Goal: Navigation & Orientation: Find specific page/section

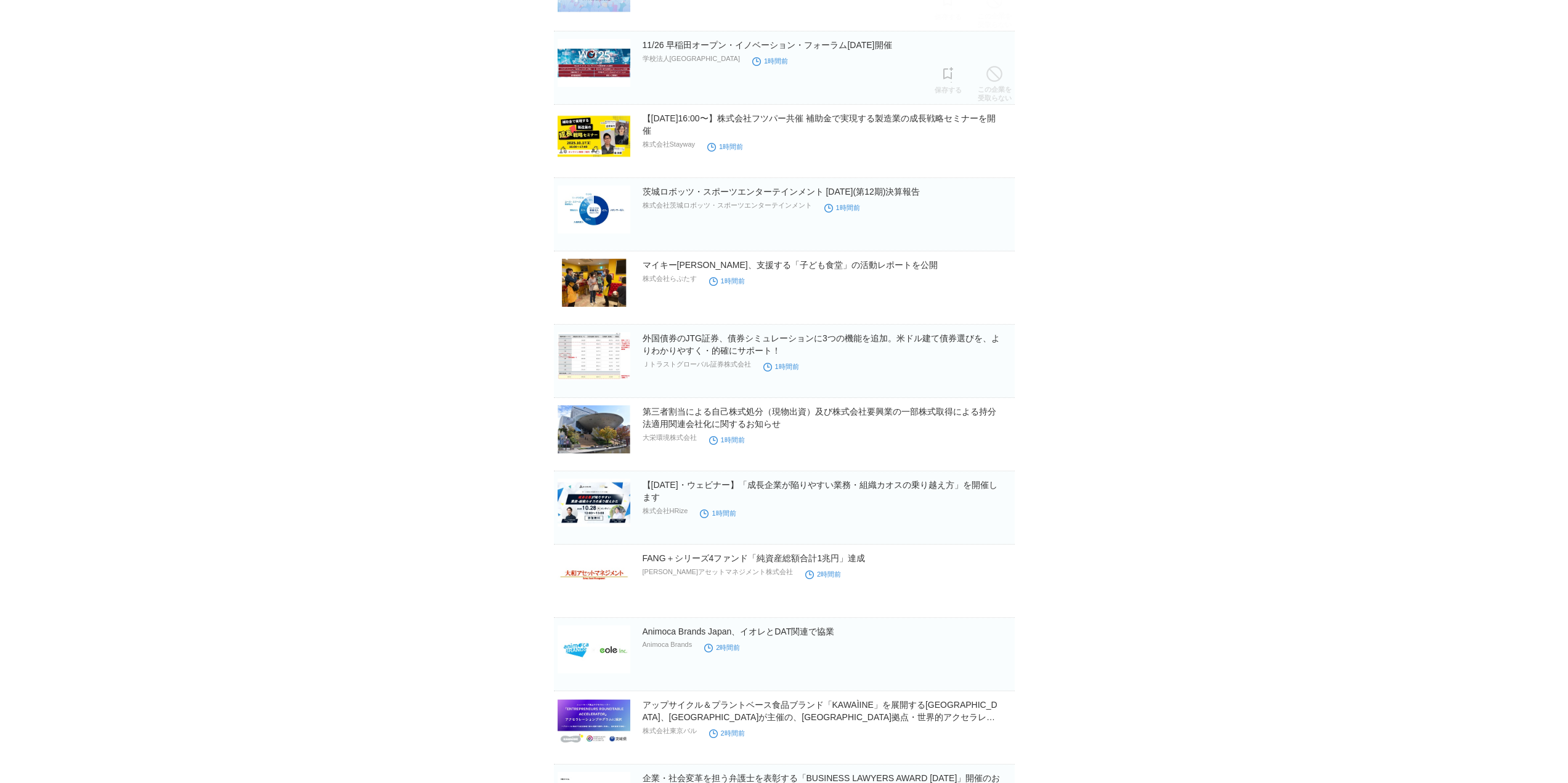
scroll to position [1668, 0]
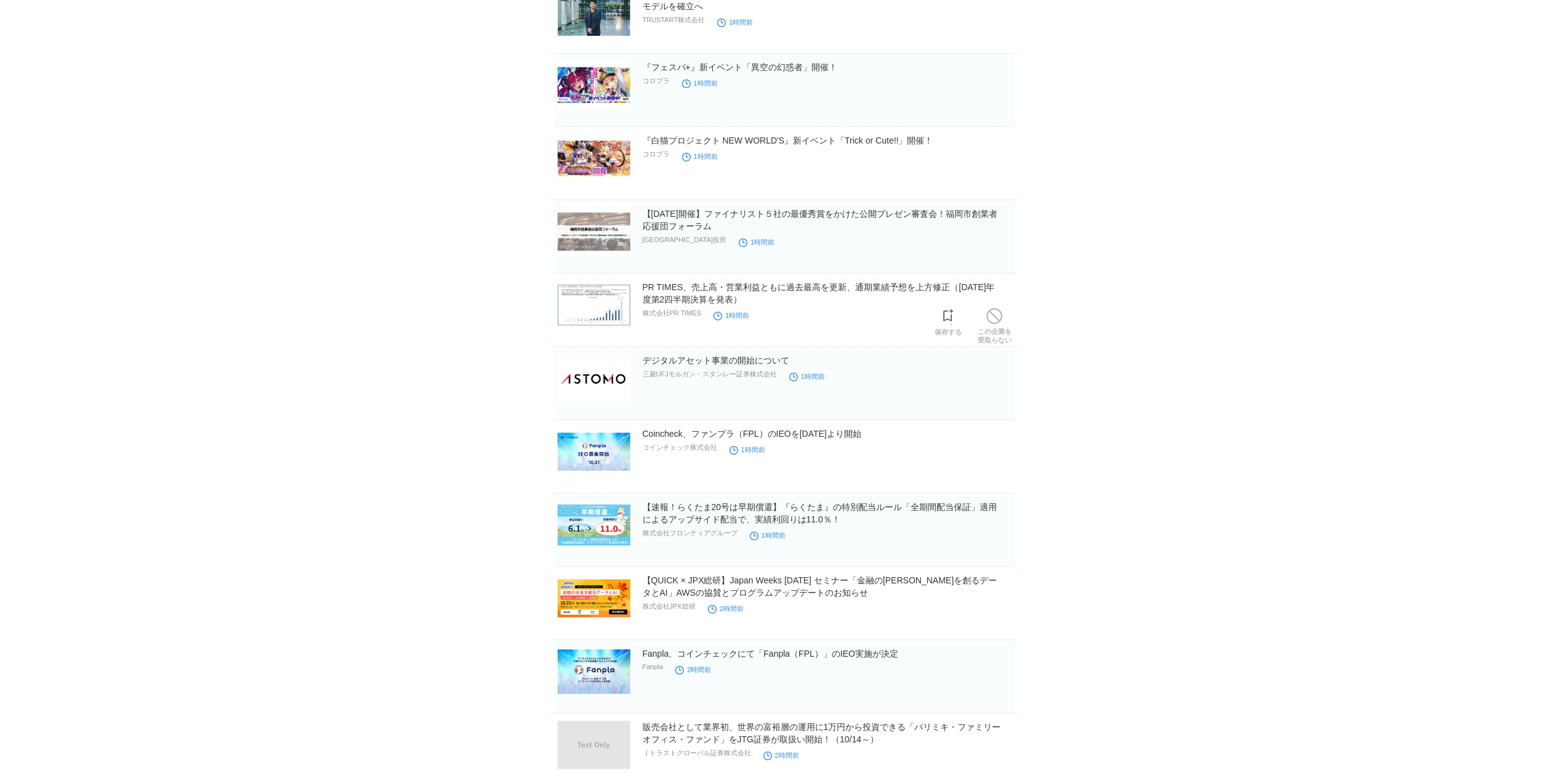
scroll to position [801, 0]
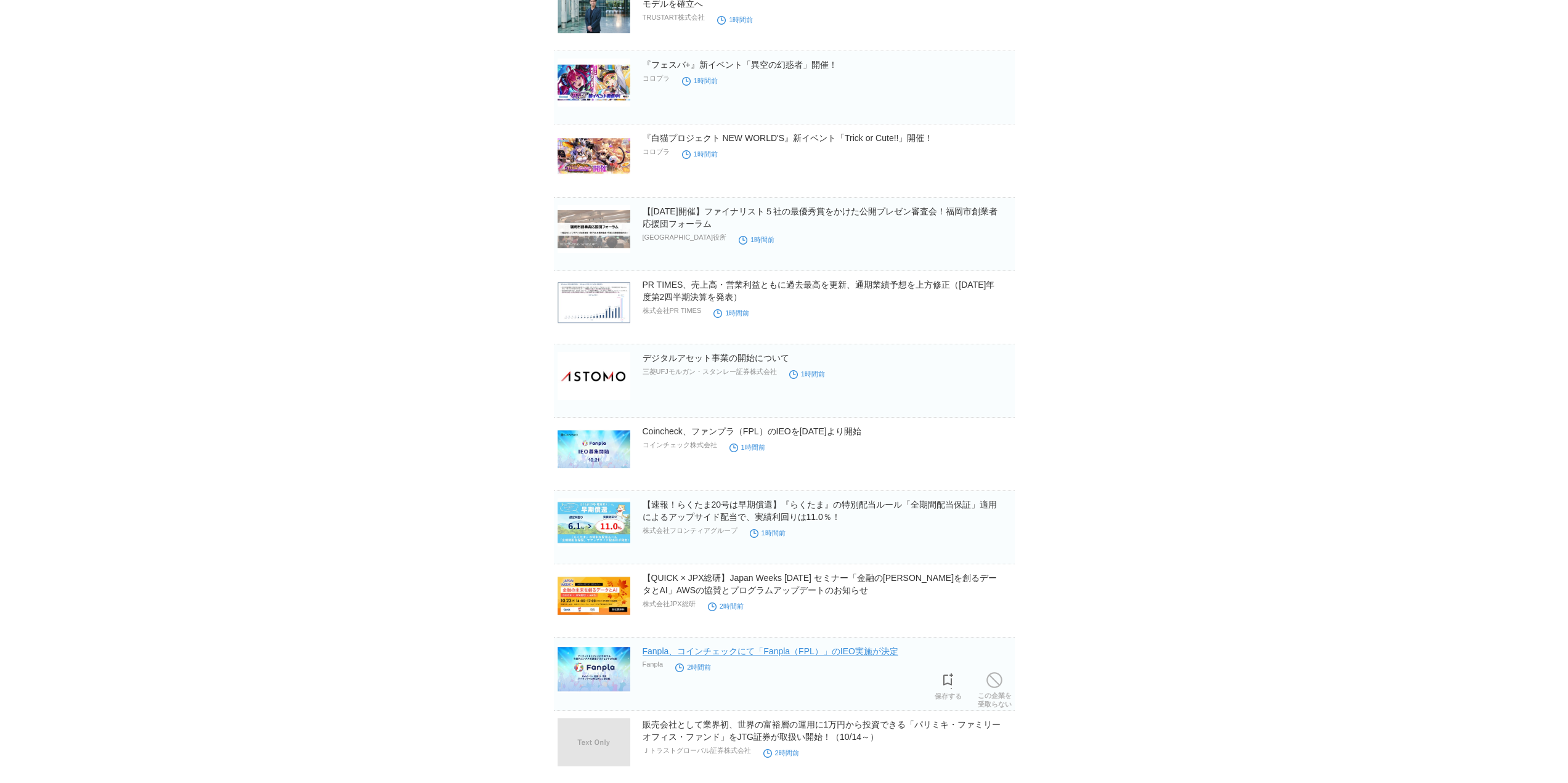
click at [706, 653] on link "Fanpla、コインチェックにて「Fanpla（FPL）」のIEO実施が決定" at bounding box center [770, 651] width 256 height 10
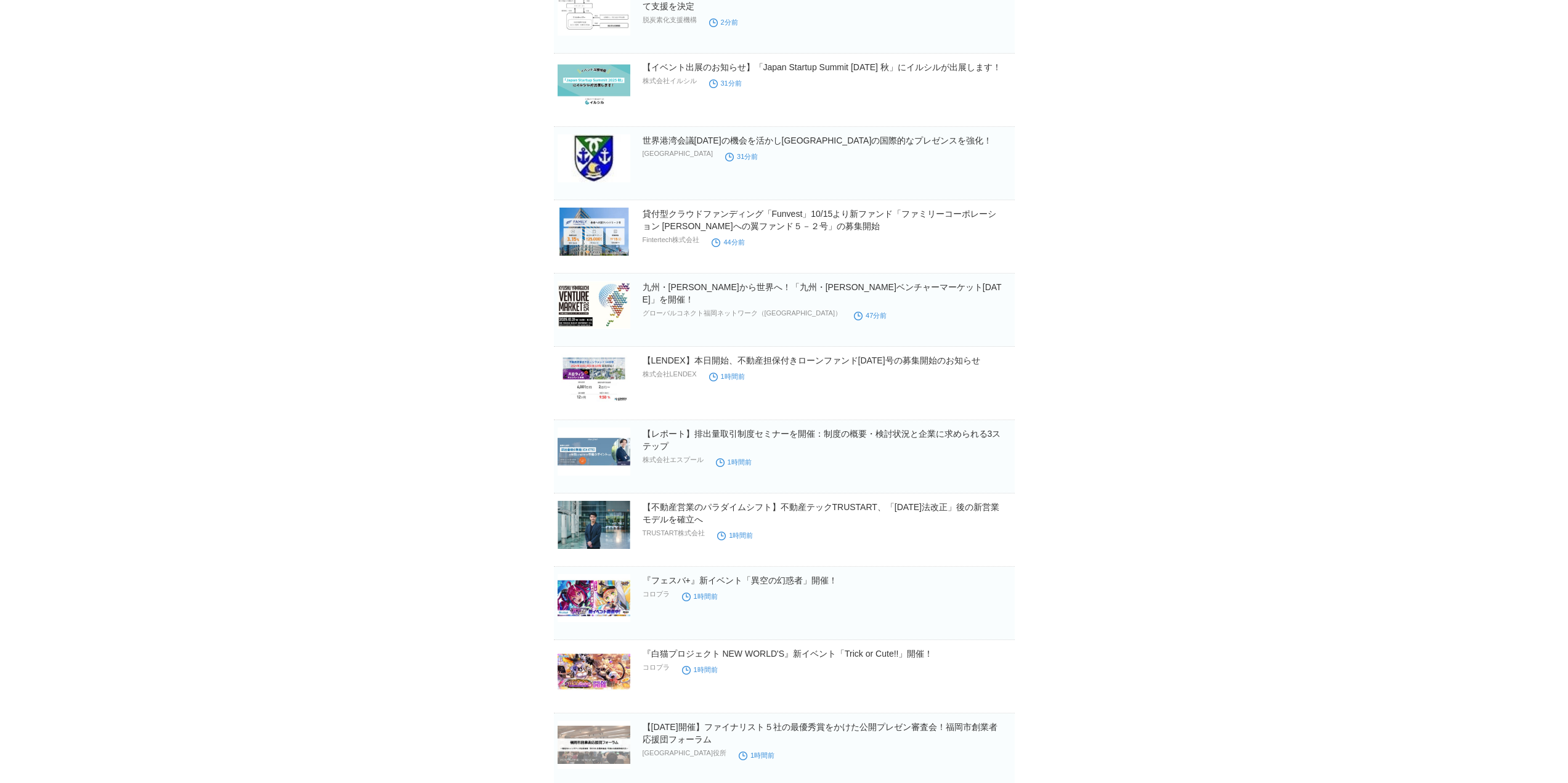
scroll to position [0, 0]
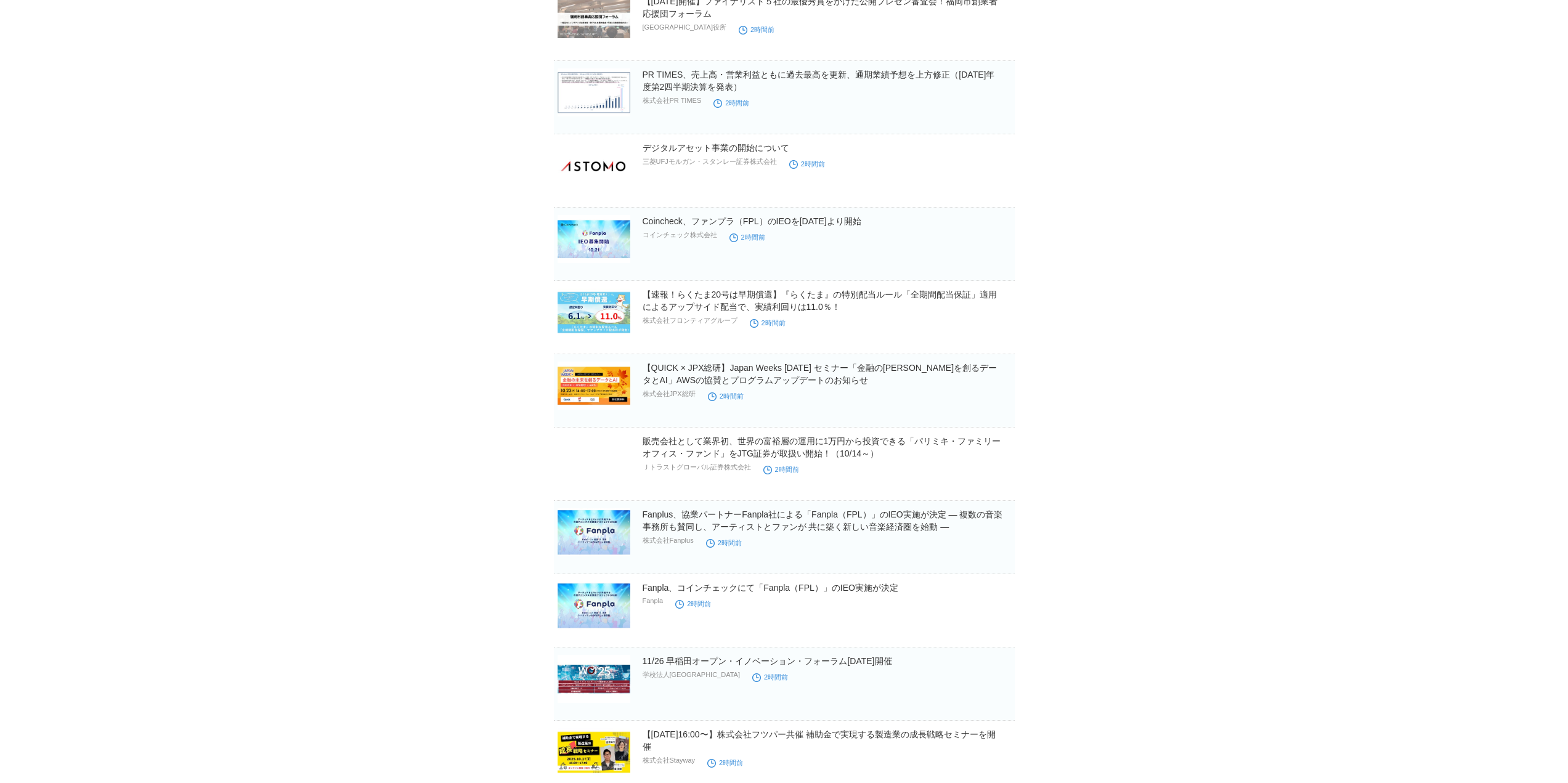
scroll to position [1232, 0]
